Goal: Find specific page/section: Find specific page/section

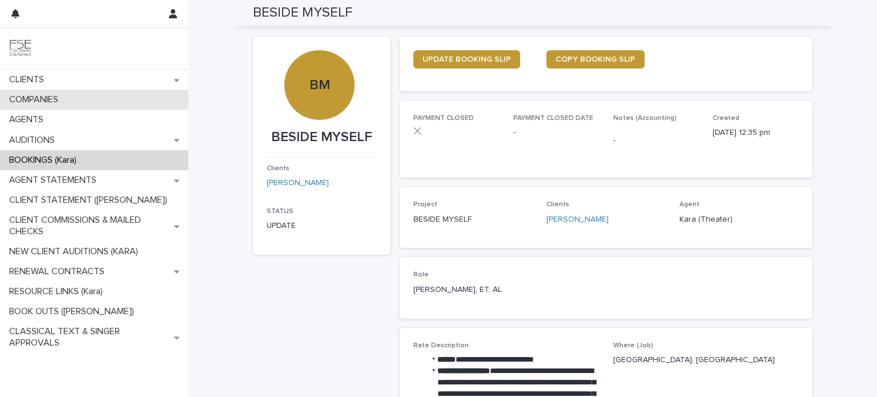
scroll to position [228, 0]
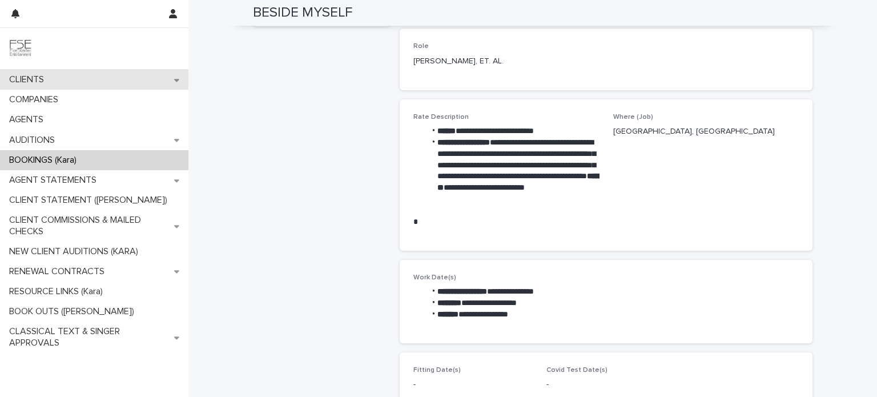
click at [67, 79] on div "CLIENTS" at bounding box center [94, 80] width 188 height 20
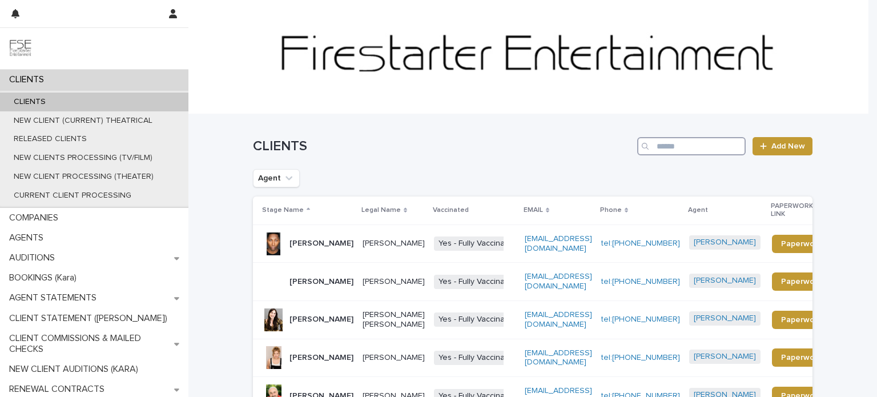
click at [664, 142] on input "Search" at bounding box center [691, 146] width 108 height 18
type input "****"
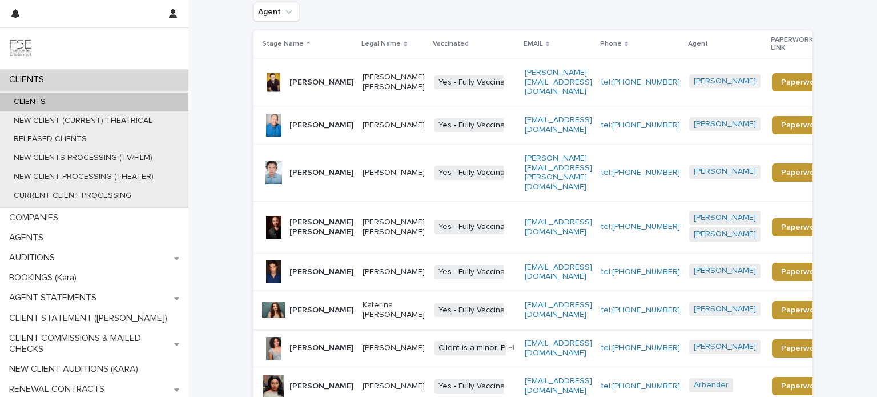
scroll to position [171, 0]
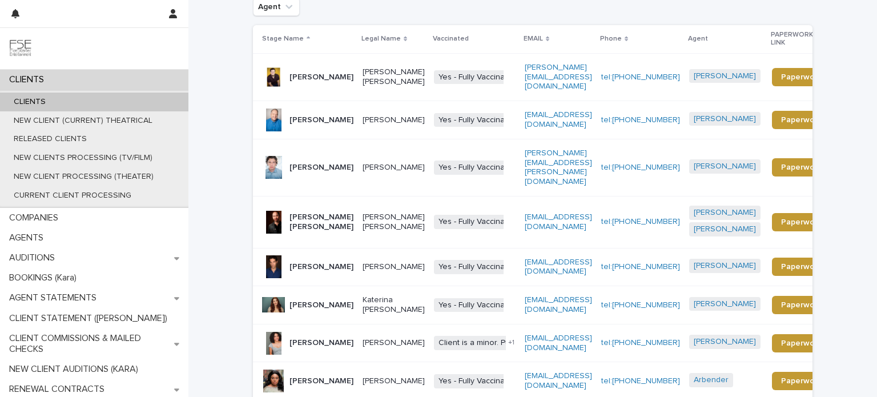
click at [327, 212] on p "[PERSON_NAME] [PERSON_NAME]" at bounding box center [321, 221] width 64 height 19
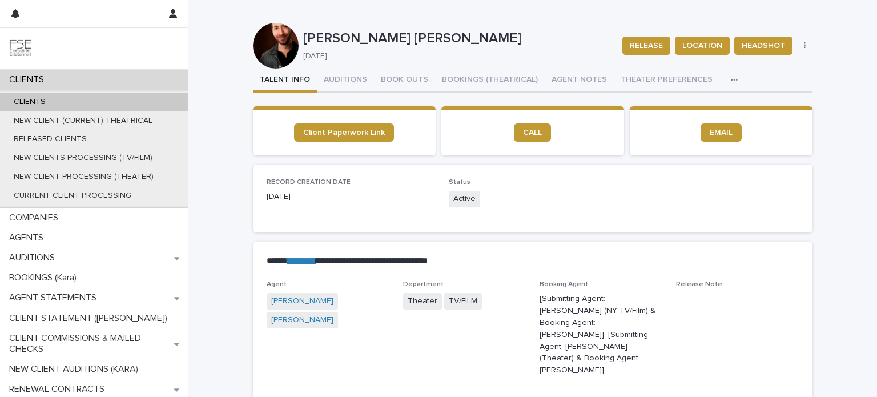
click at [112, 77] on div "CLIENTS" at bounding box center [94, 80] width 188 height 20
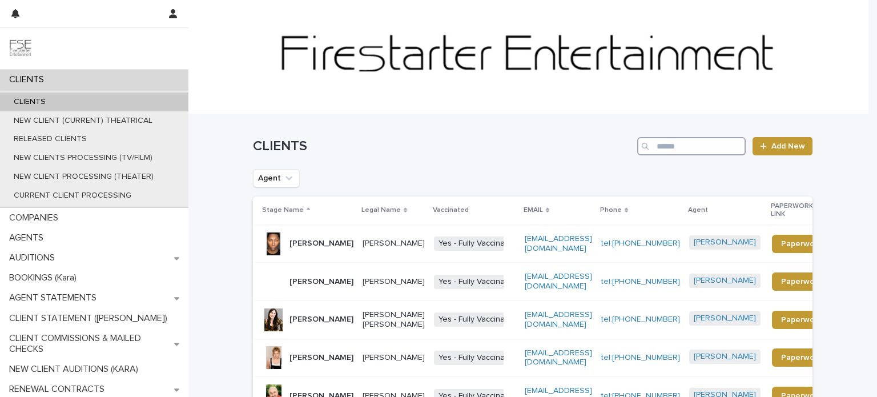
click at [690, 147] on input "Search" at bounding box center [691, 146] width 108 height 18
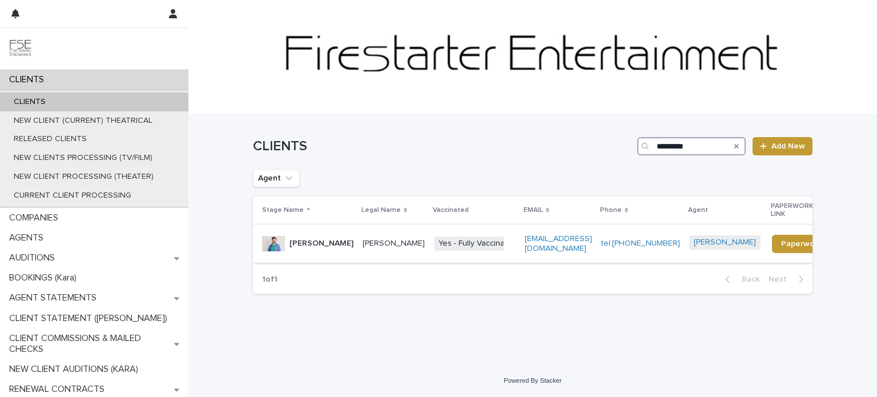
type input "*********"
click at [327, 247] on td "[PERSON_NAME]" at bounding box center [305, 243] width 105 height 38
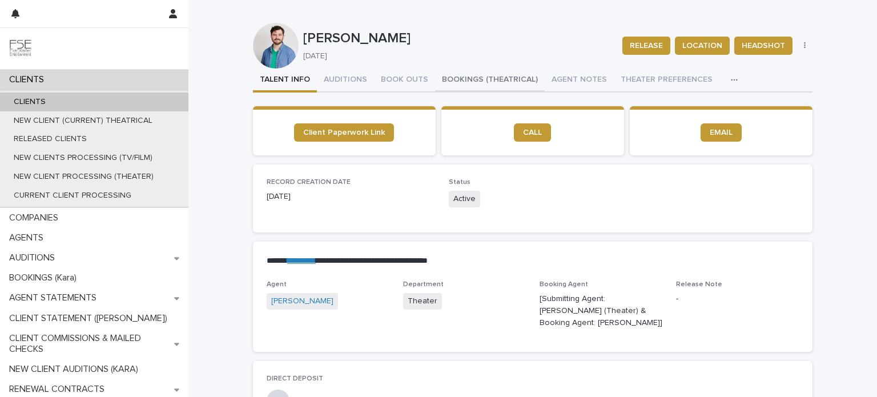
click at [451, 78] on button "BOOKINGS (THEATRICAL)" at bounding box center [490, 80] width 110 height 24
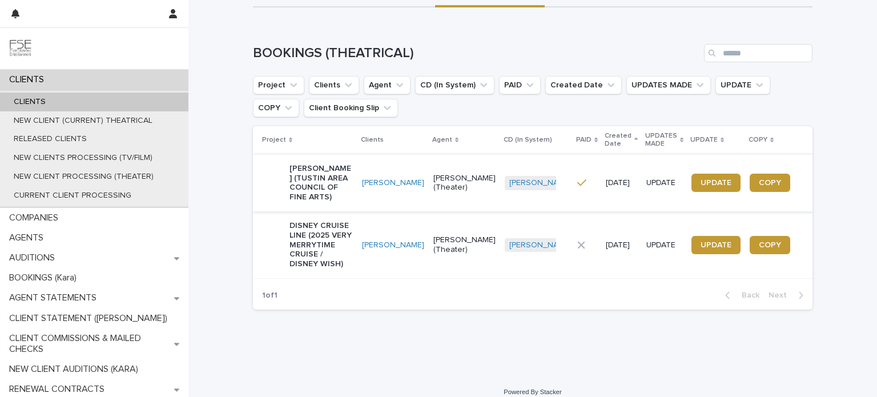
scroll to position [105, 0]
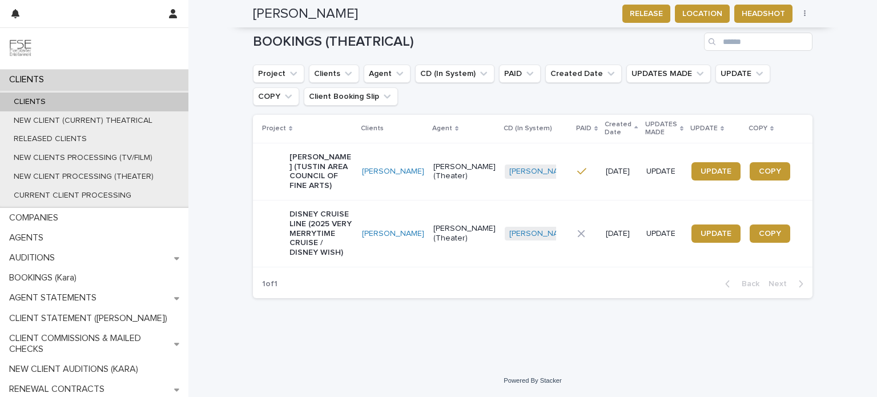
click at [374, 247] on td "[PERSON_NAME]" at bounding box center [392, 233] width 71 height 67
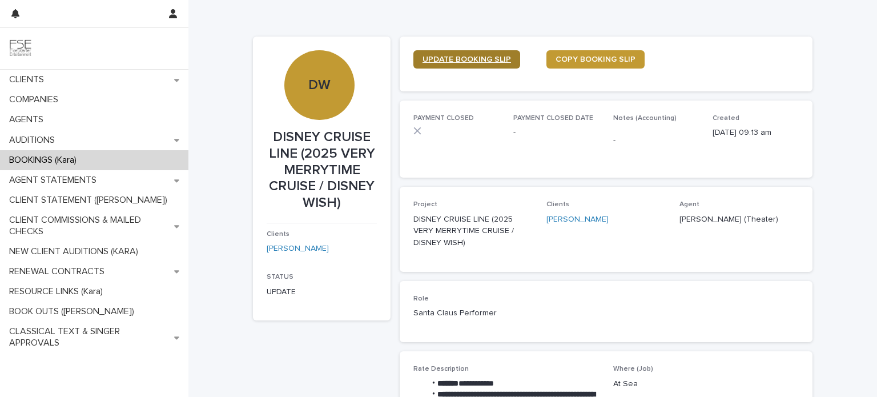
click at [450, 59] on span "UPDATE BOOKING SLIP" at bounding box center [466, 59] width 88 height 8
